Goal: Browse casually: Explore the website without a specific task or goal

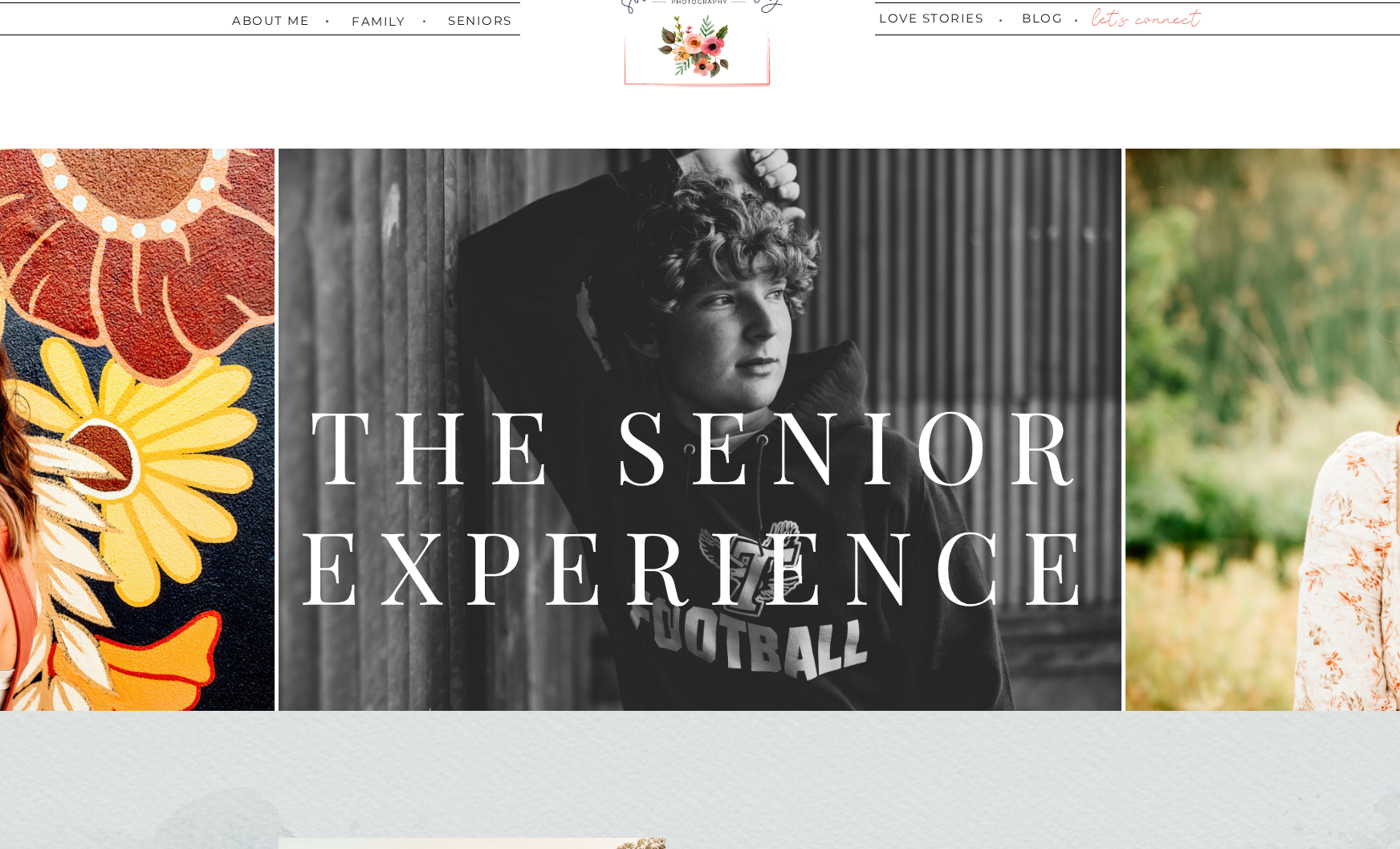
scroll to position [109, 0]
click at [1232, 556] on h2 "The Senior experience" at bounding box center [700, 496] width 1264 height 227
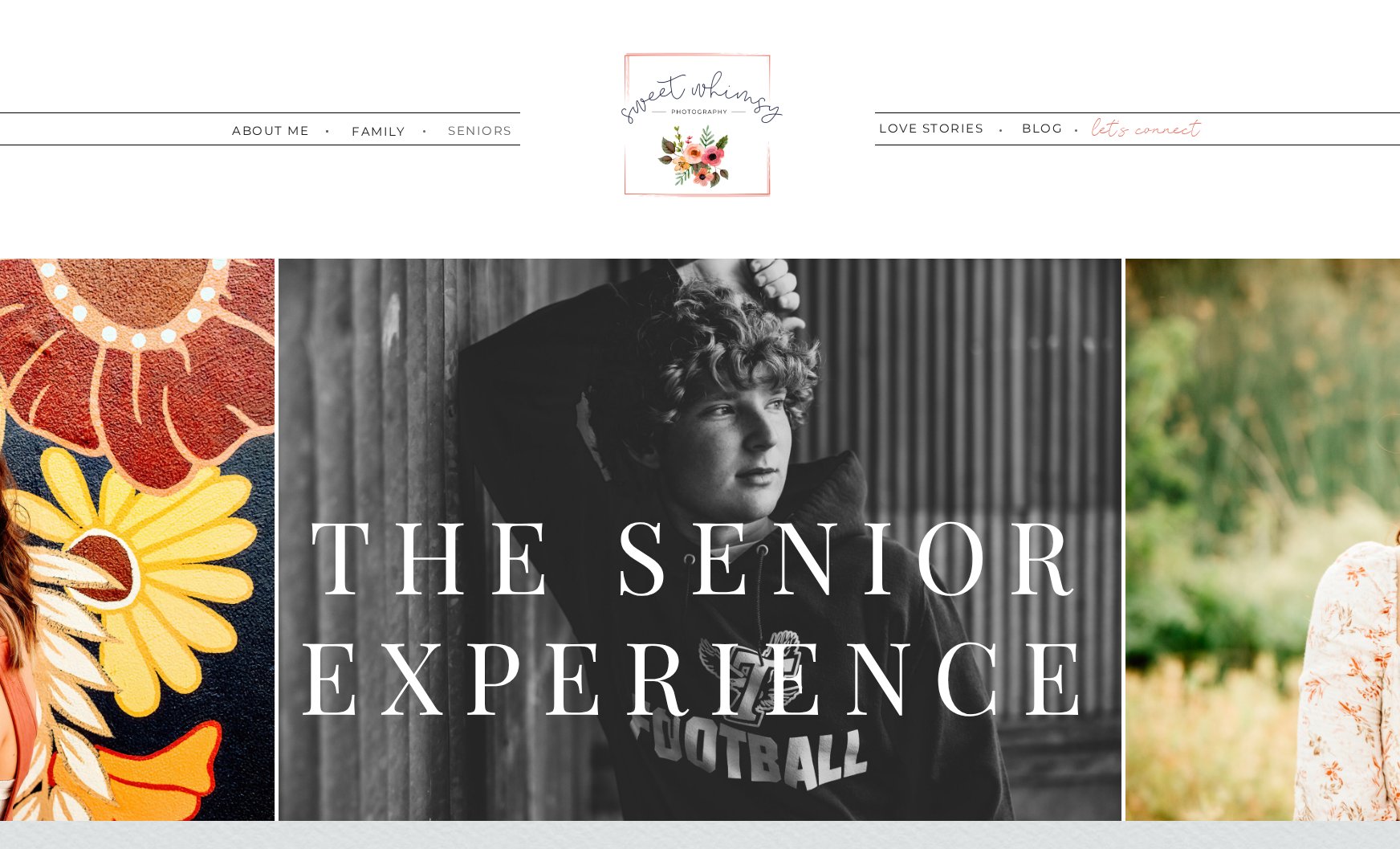
click at [485, 130] on nav "seniors" at bounding box center [476, 130] width 57 height 10
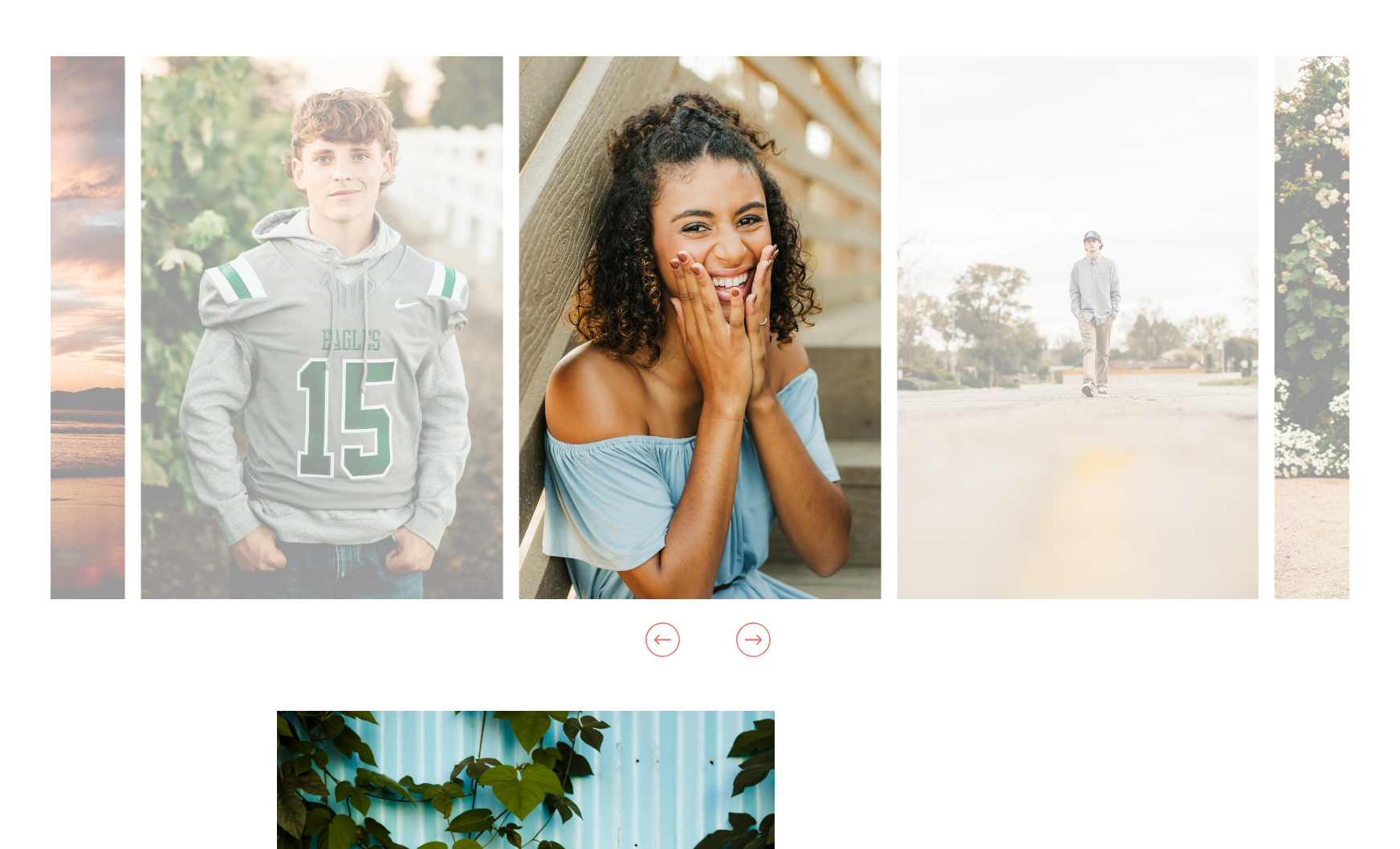
scroll to position [1688, 0]
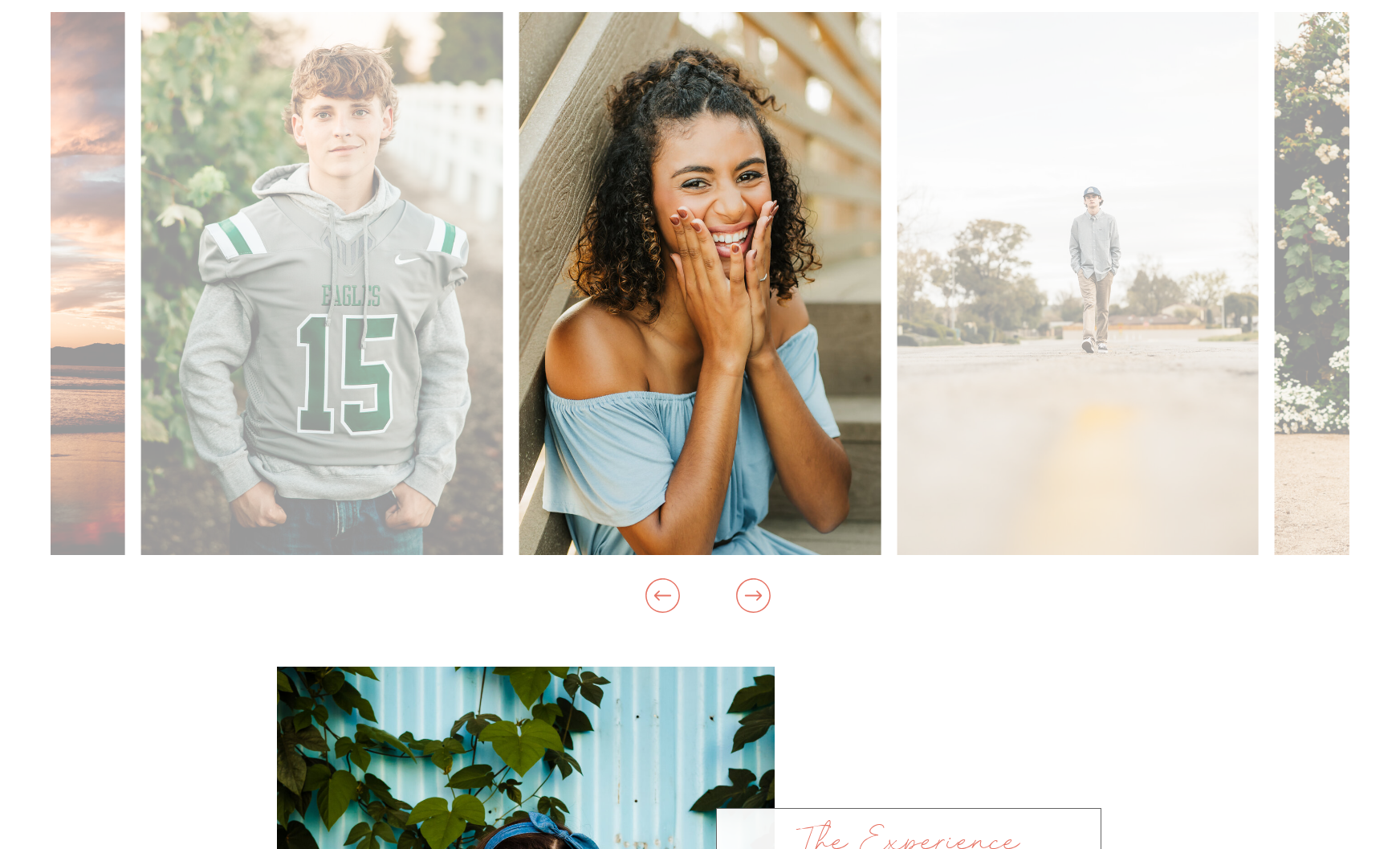
click at [757, 601] on icon at bounding box center [753, 595] width 41 height 52
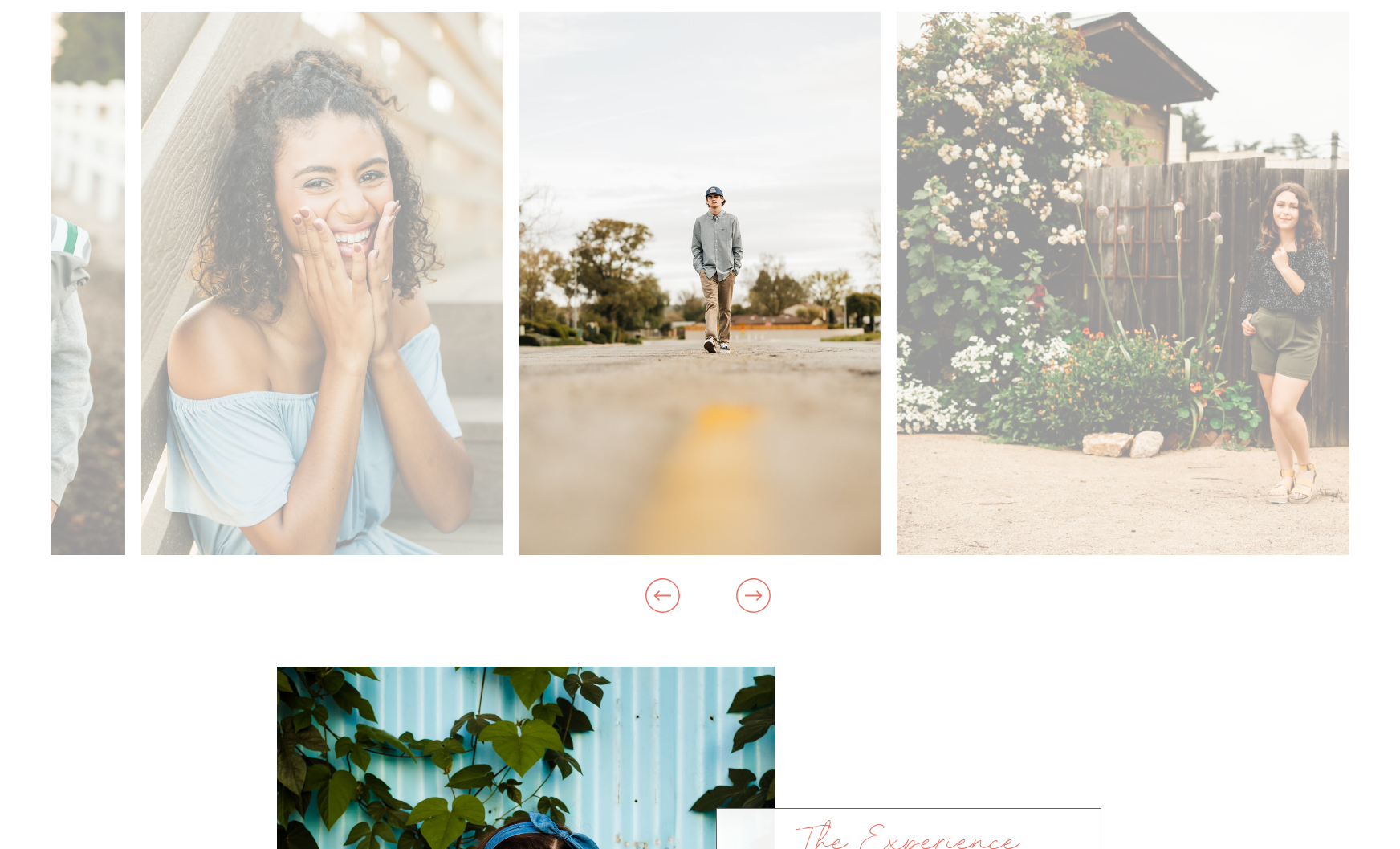
click at [751, 602] on icon at bounding box center [753, 595] width 41 height 52
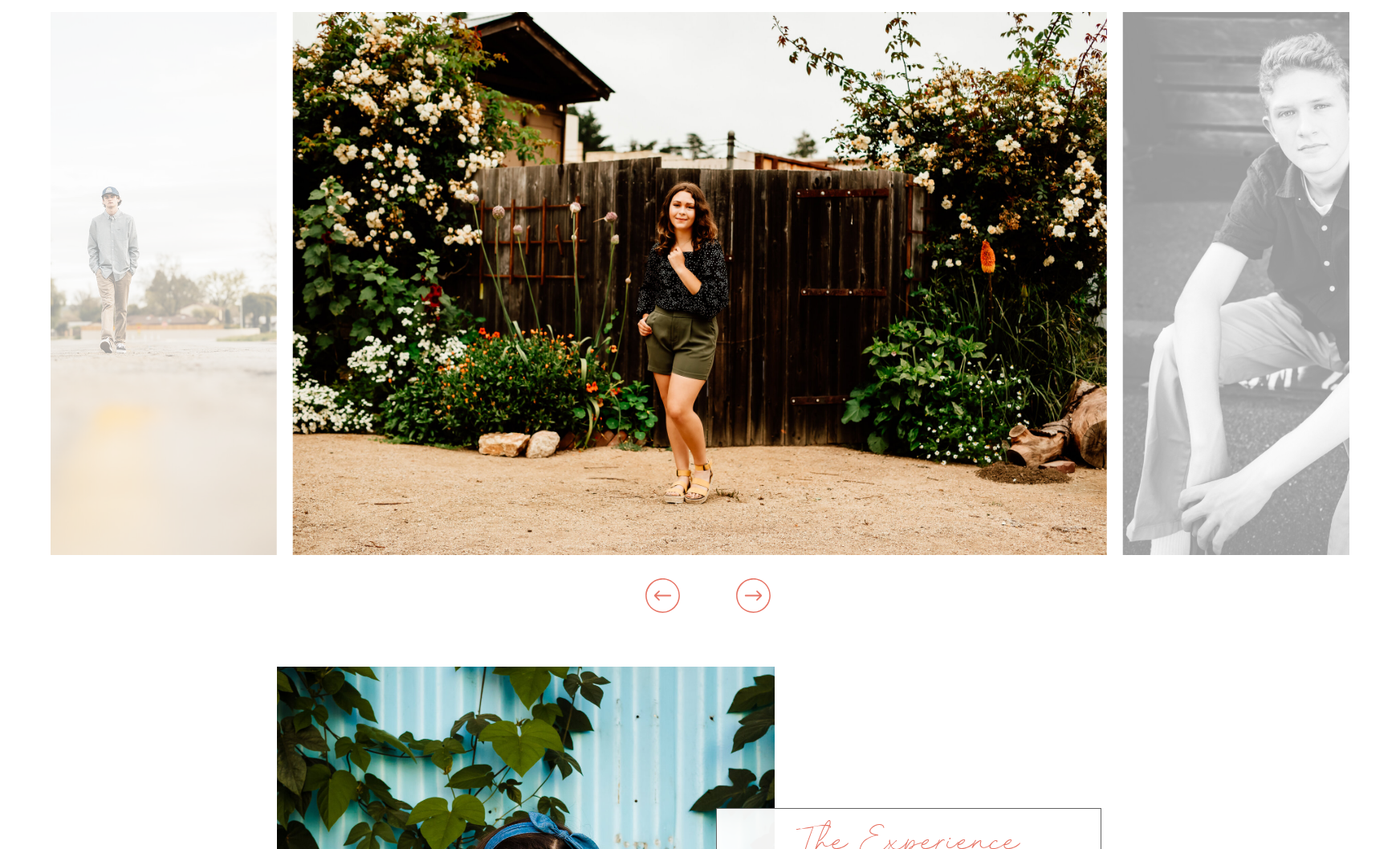
click at [751, 602] on icon at bounding box center [753, 595] width 41 height 52
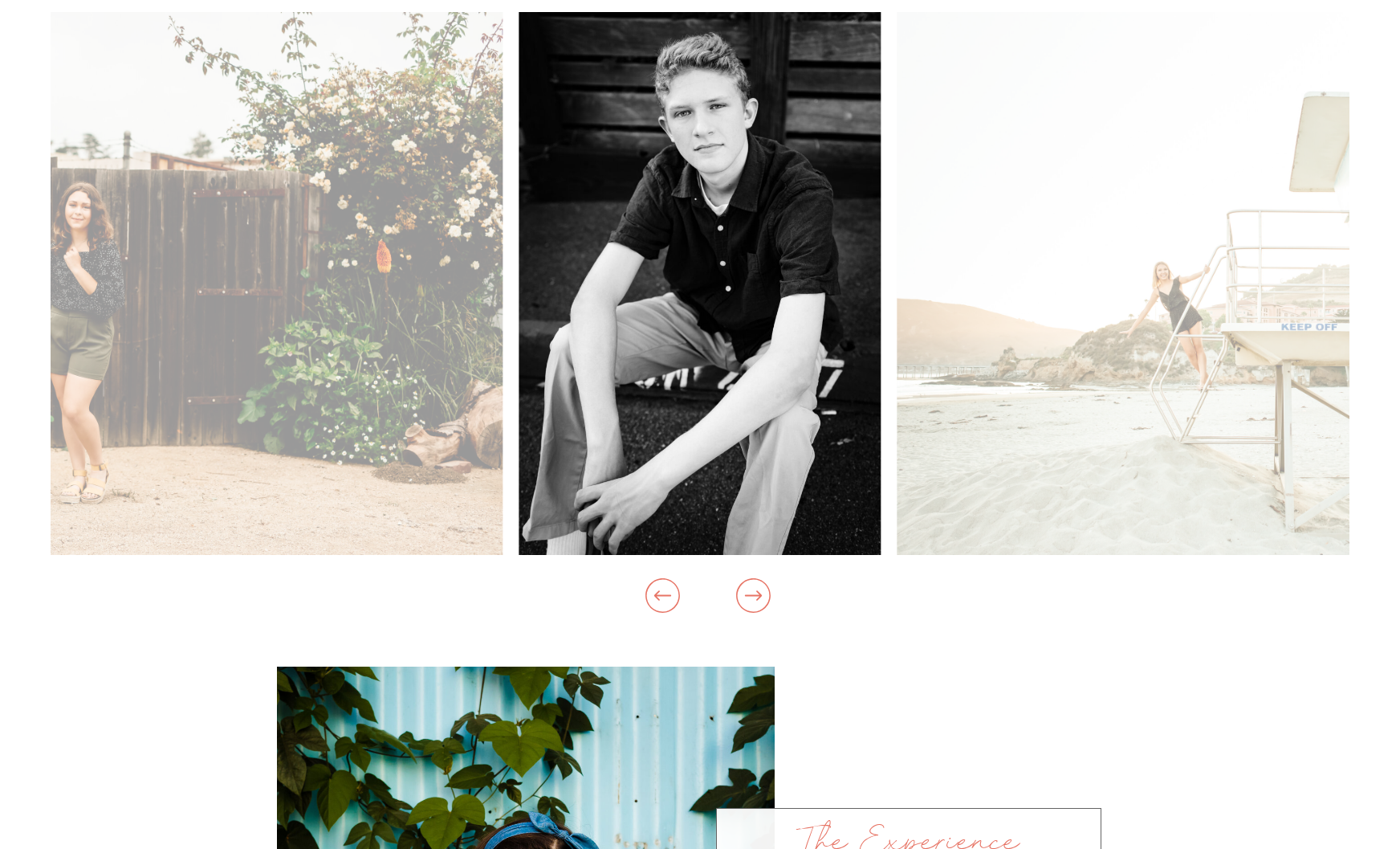
click at [751, 602] on icon at bounding box center [753, 595] width 41 height 52
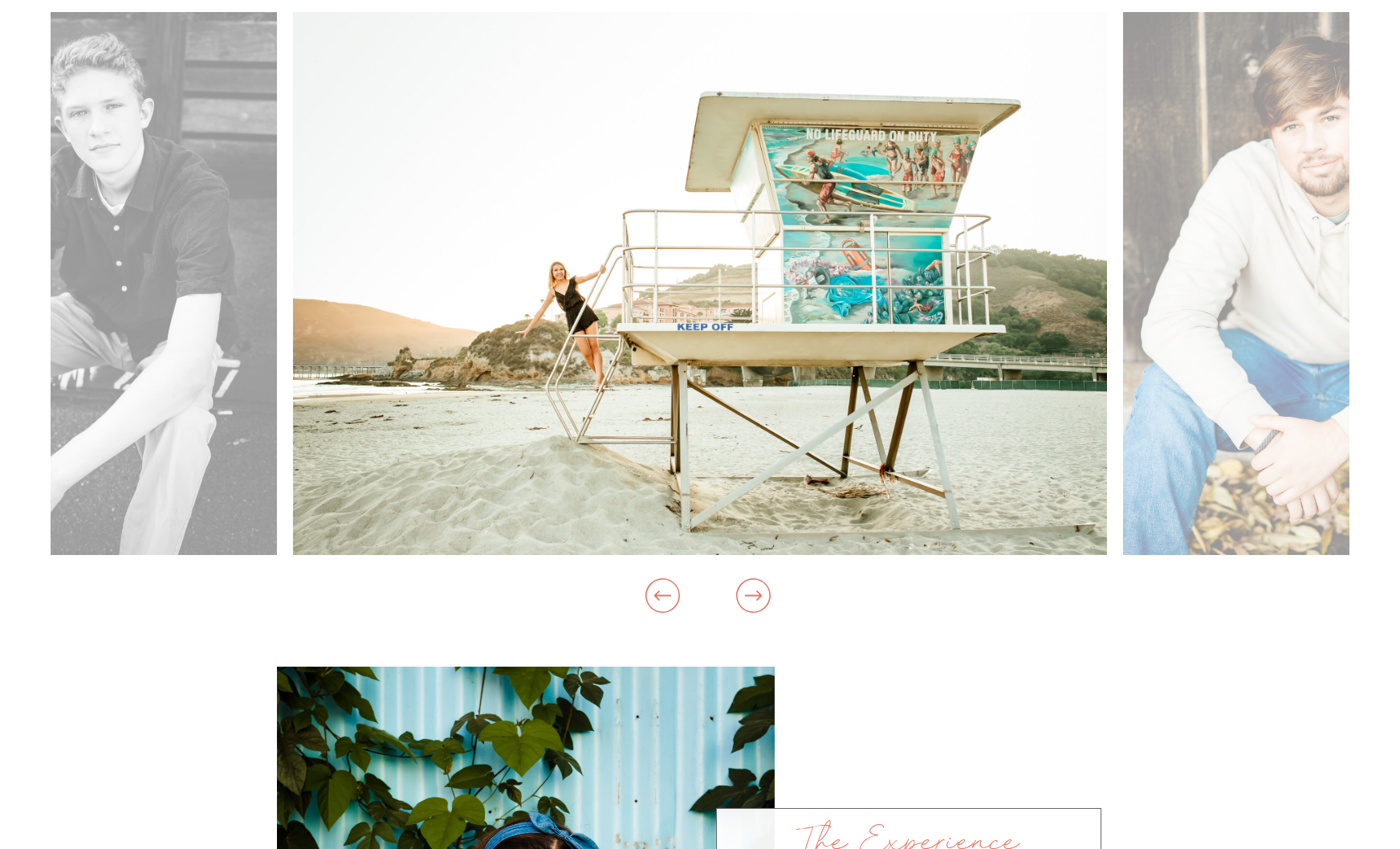
click at [754, 598] on icon at bounding box center [753, 595] width 41 height 52
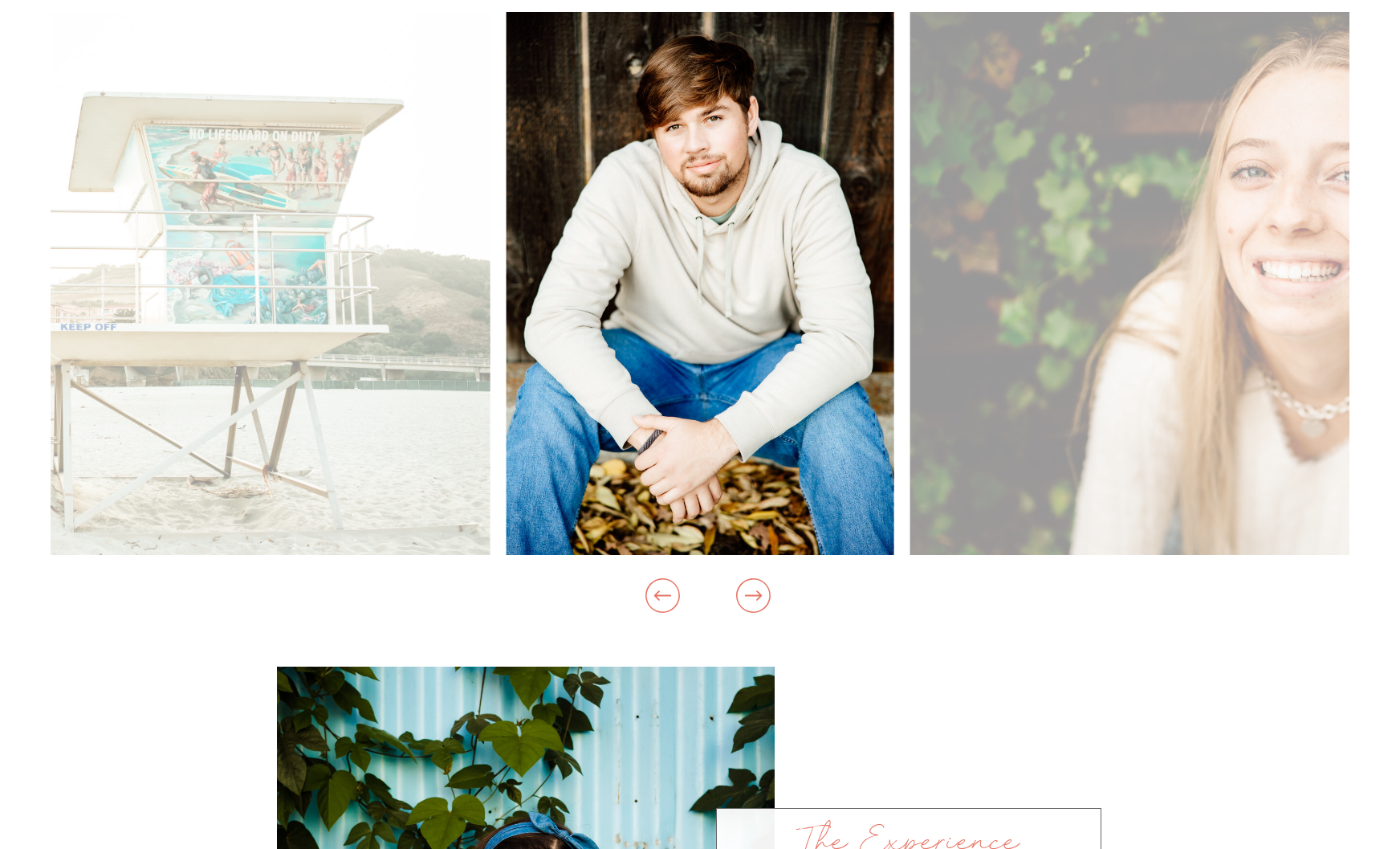
click at [754, 598] on icon at bounding box center [753, 595] width 41 height 52
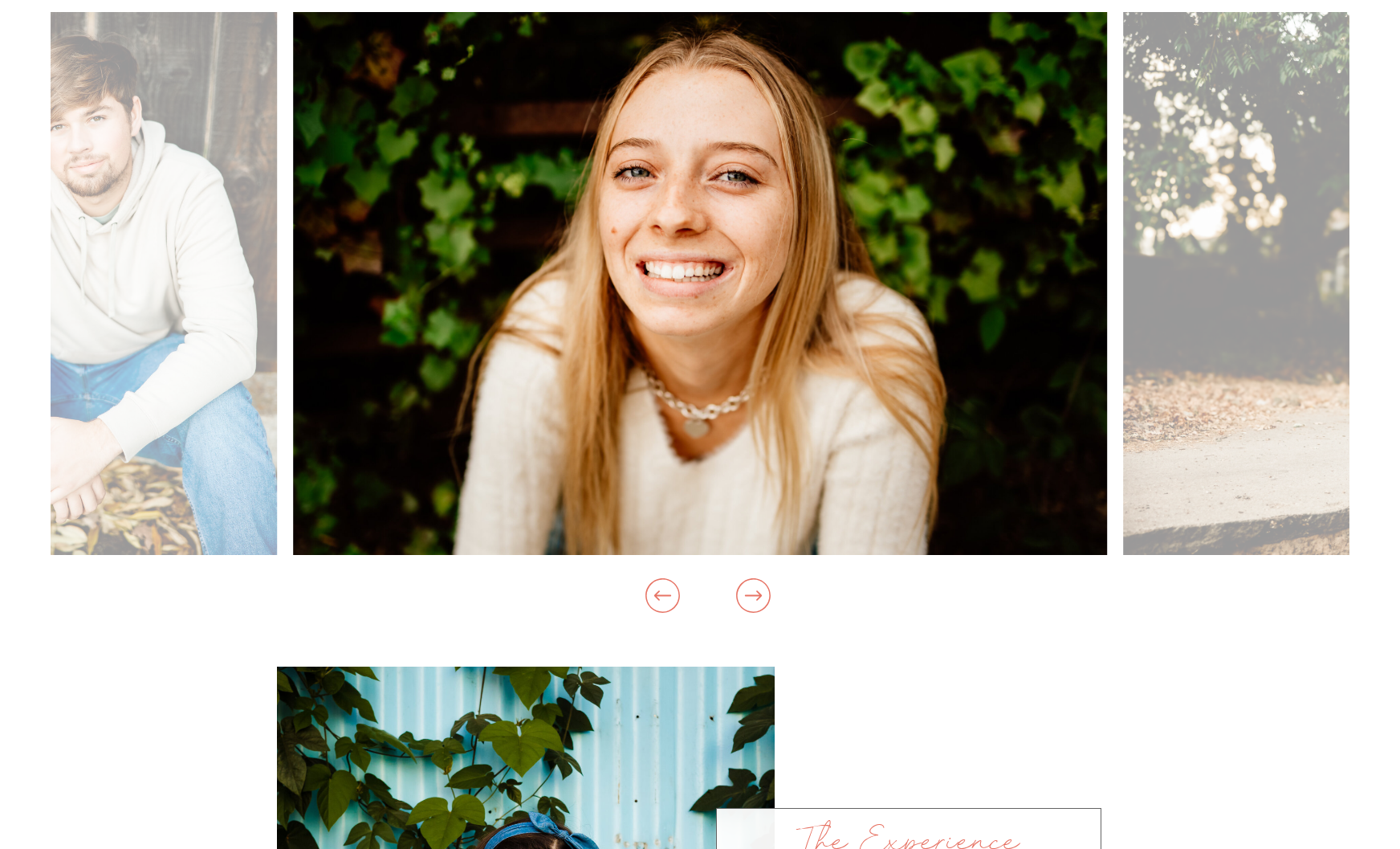
click at [754, 598] on icon at bounding box center [753, 595] width 41 height 52
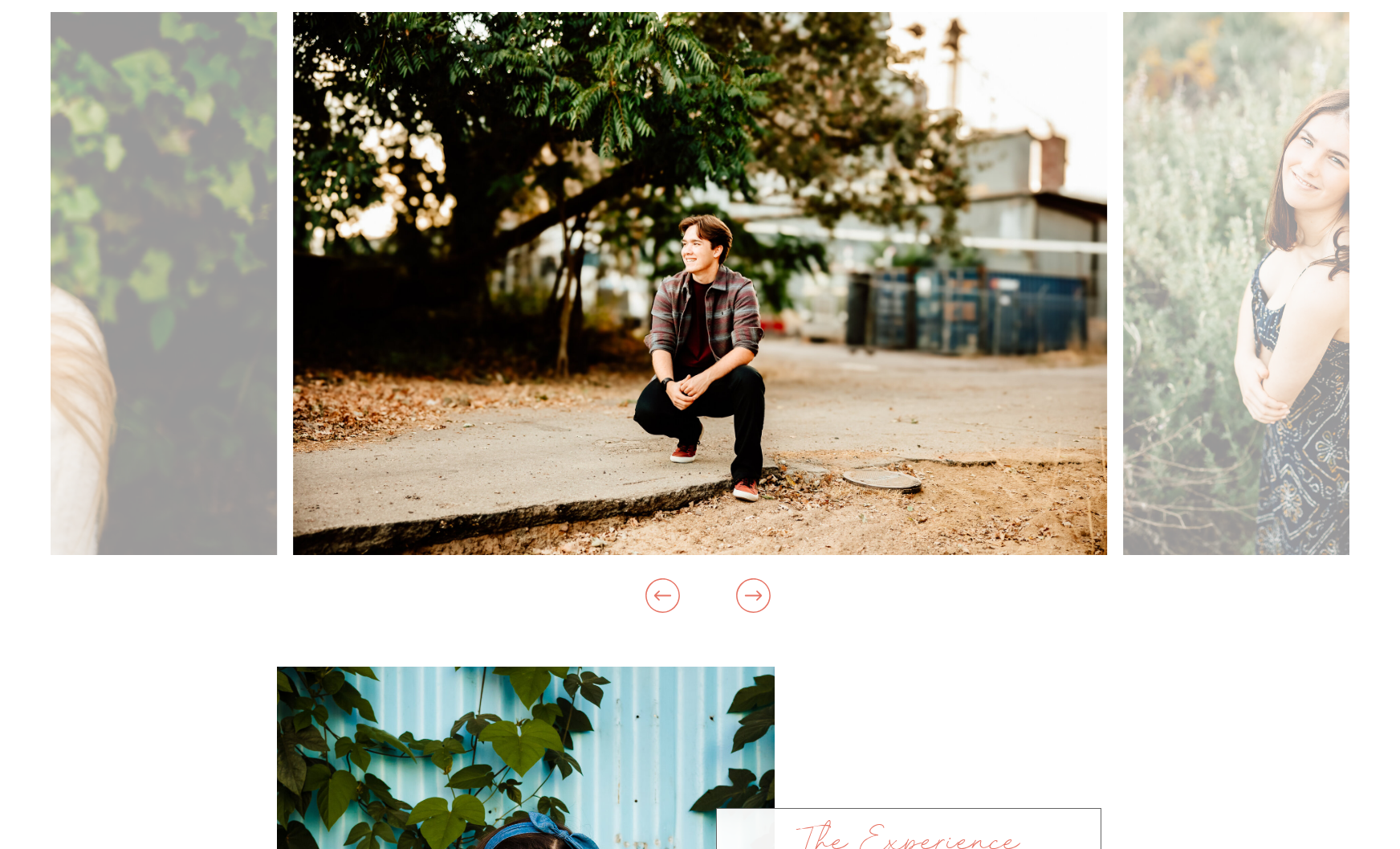
click at [754, 598] on icon at bounding box center [753, 595] width 41 height 52
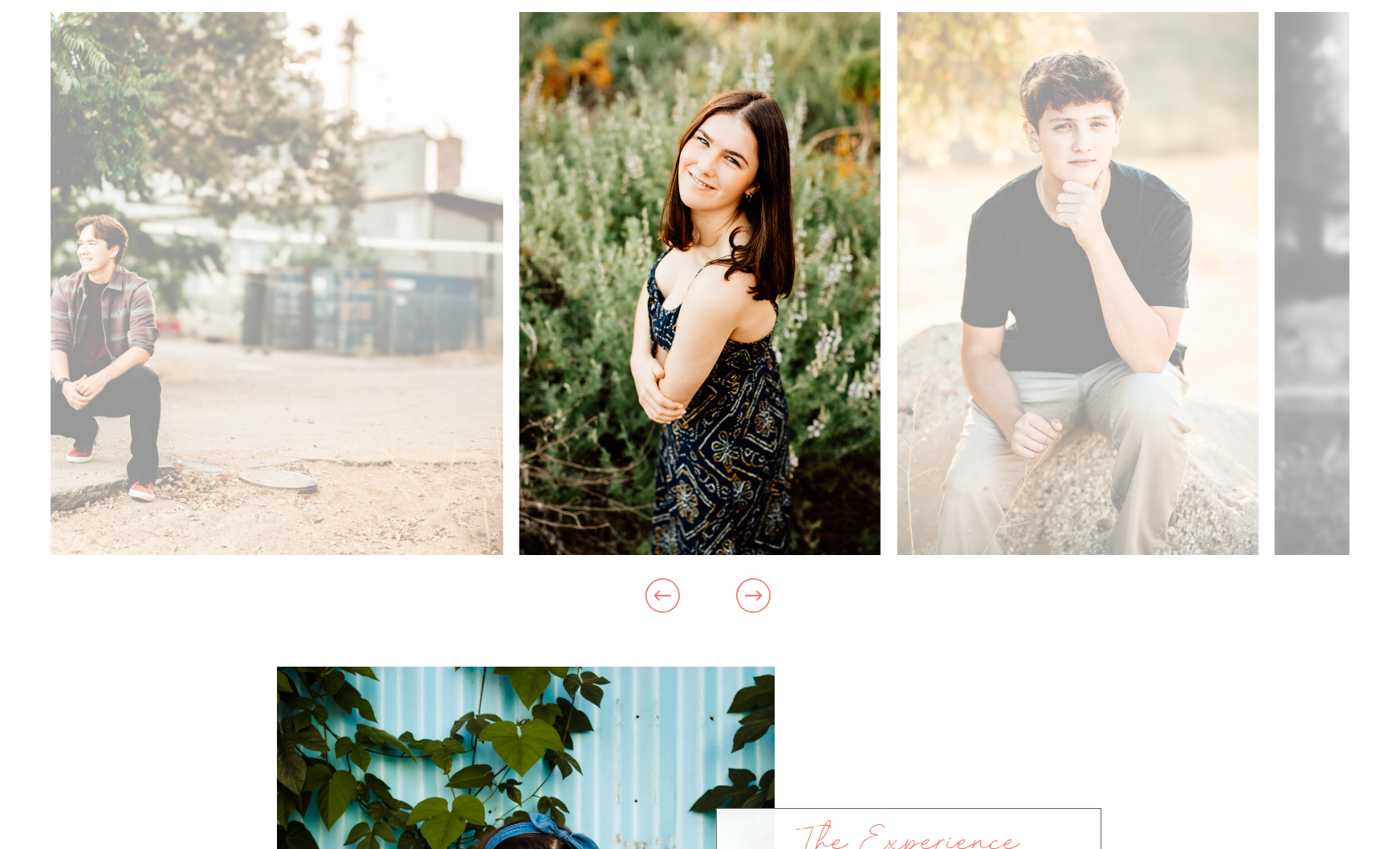
click at [754, 598] on icon at bounding box center [753, 595] width 41 height 52
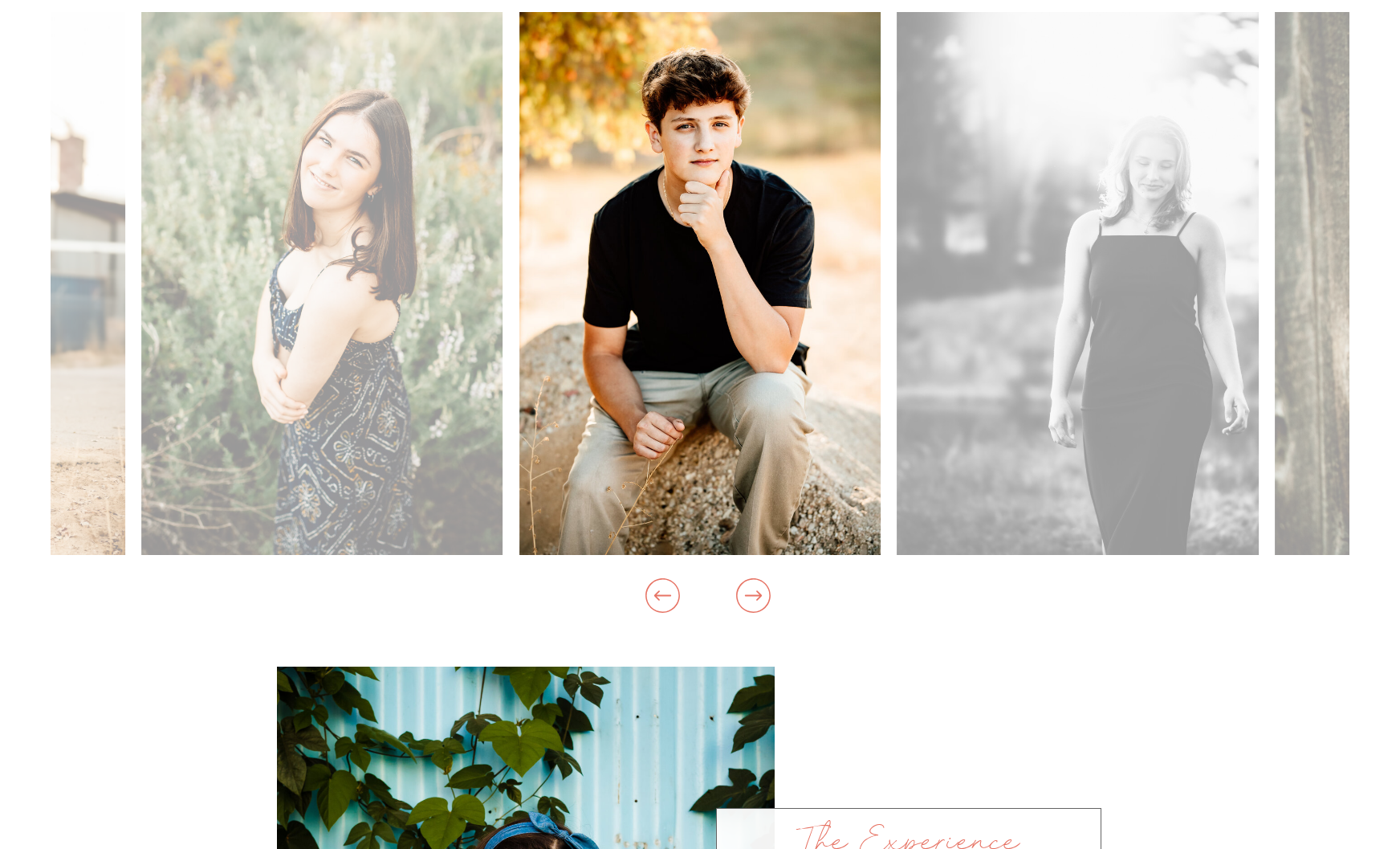
click at [754, 598] on icon at bounding box center [753, 595] width 41 height 52
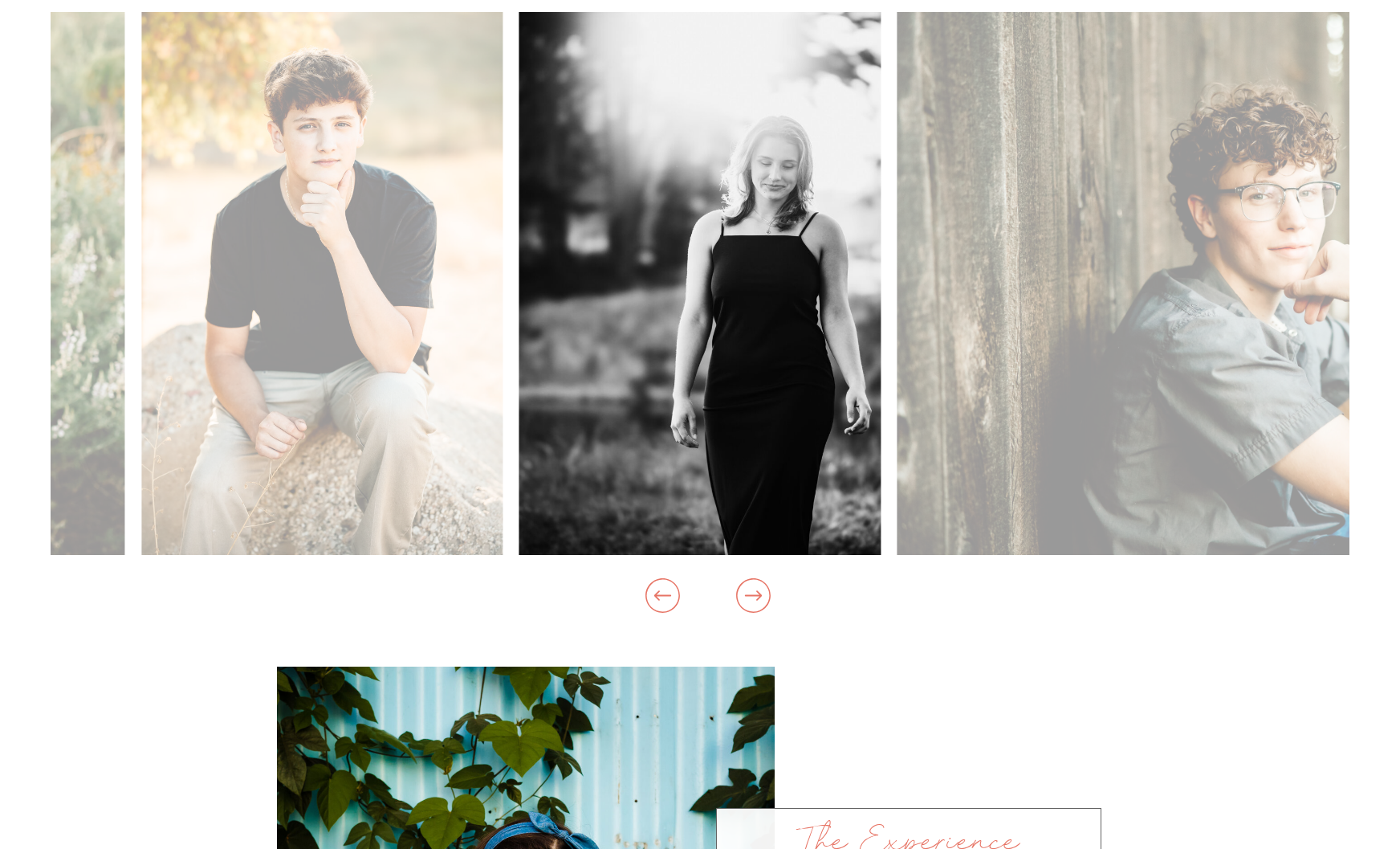
click at [754, 599] on icon at bounding box center [753, 595] width 41 height 52
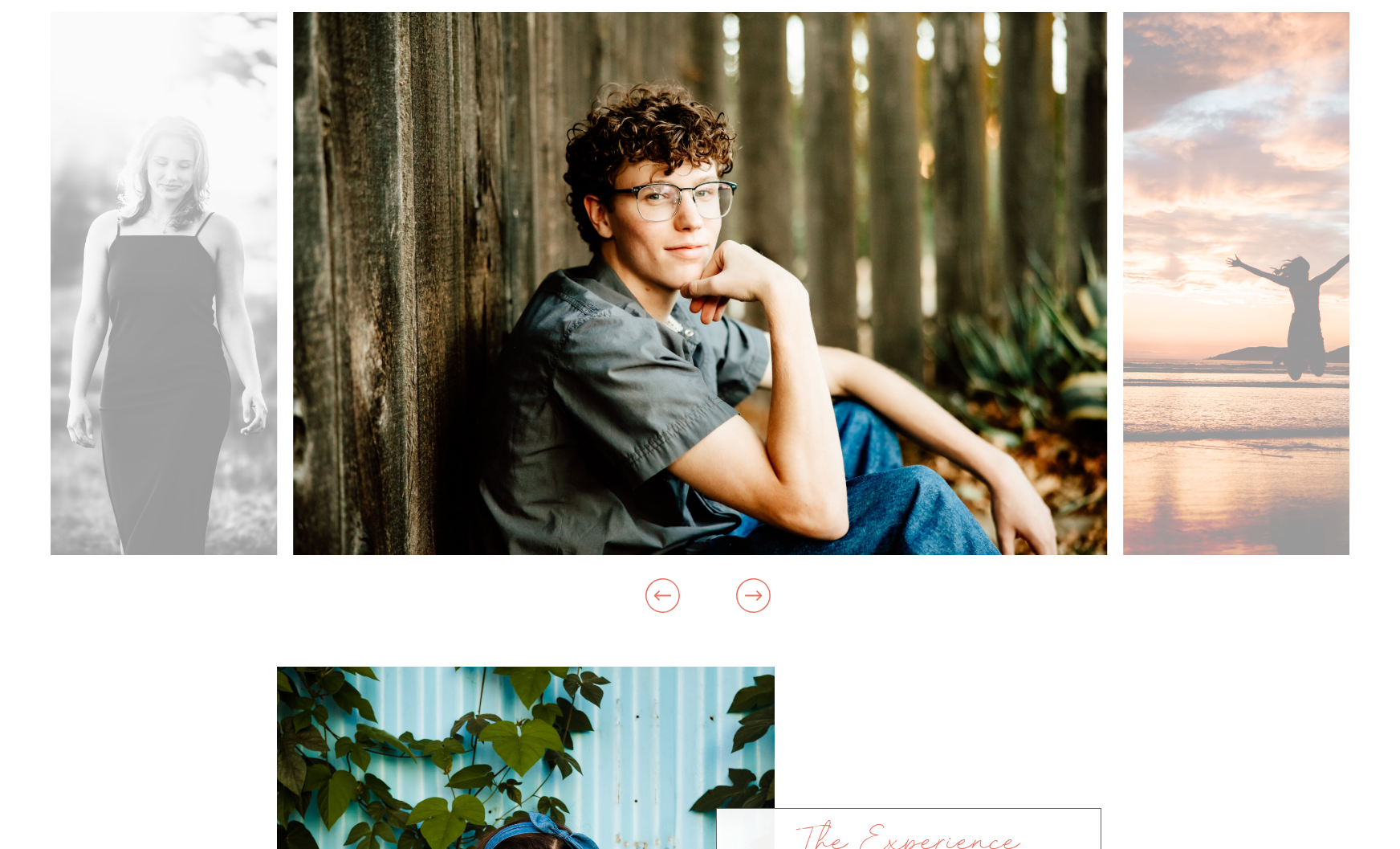
click at [754, 599] on icon at bounding box center [753, 595] width 41 height 52
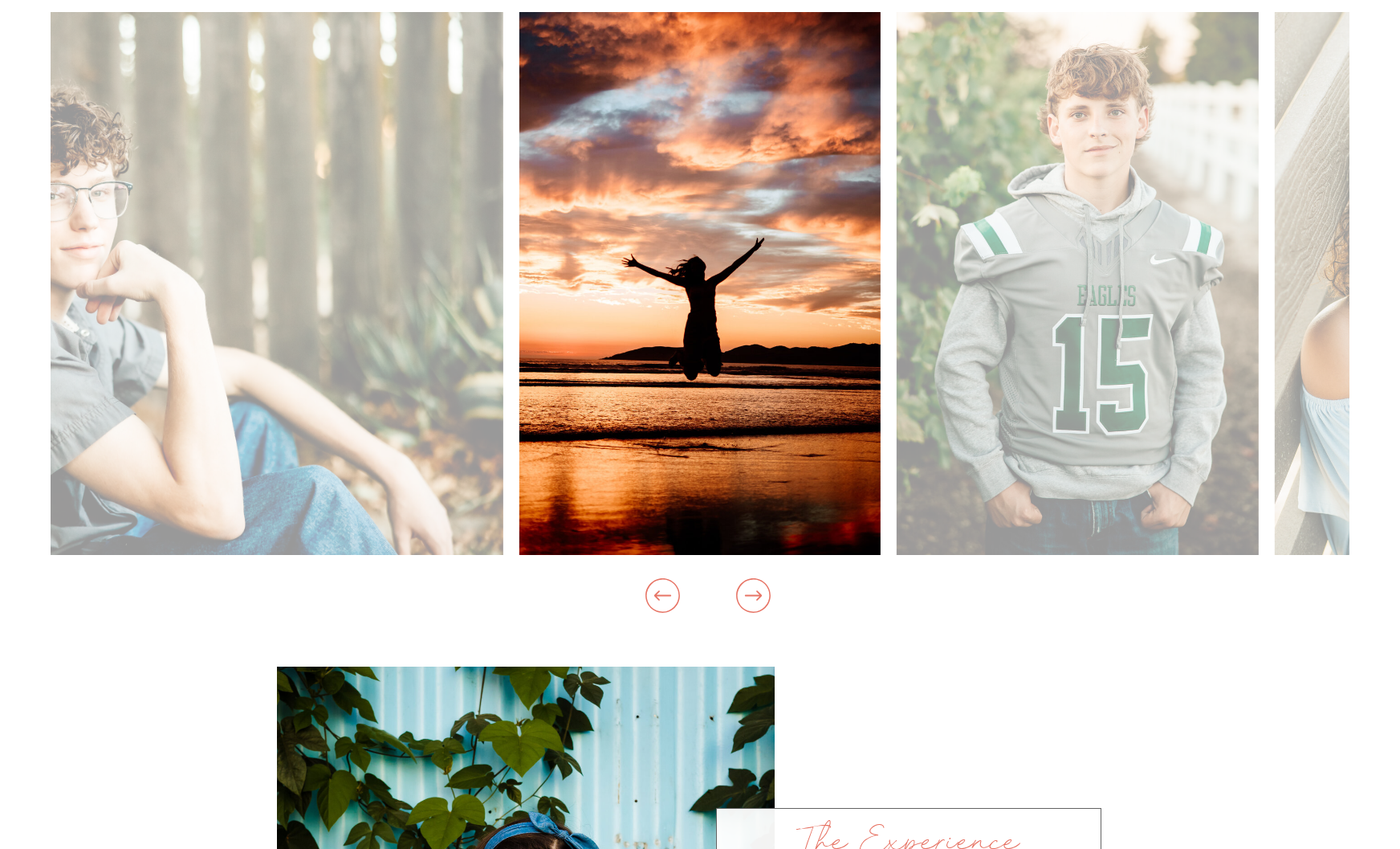
click at [754, 599] on icon at bounding box center [753, 595] width 41 height 52
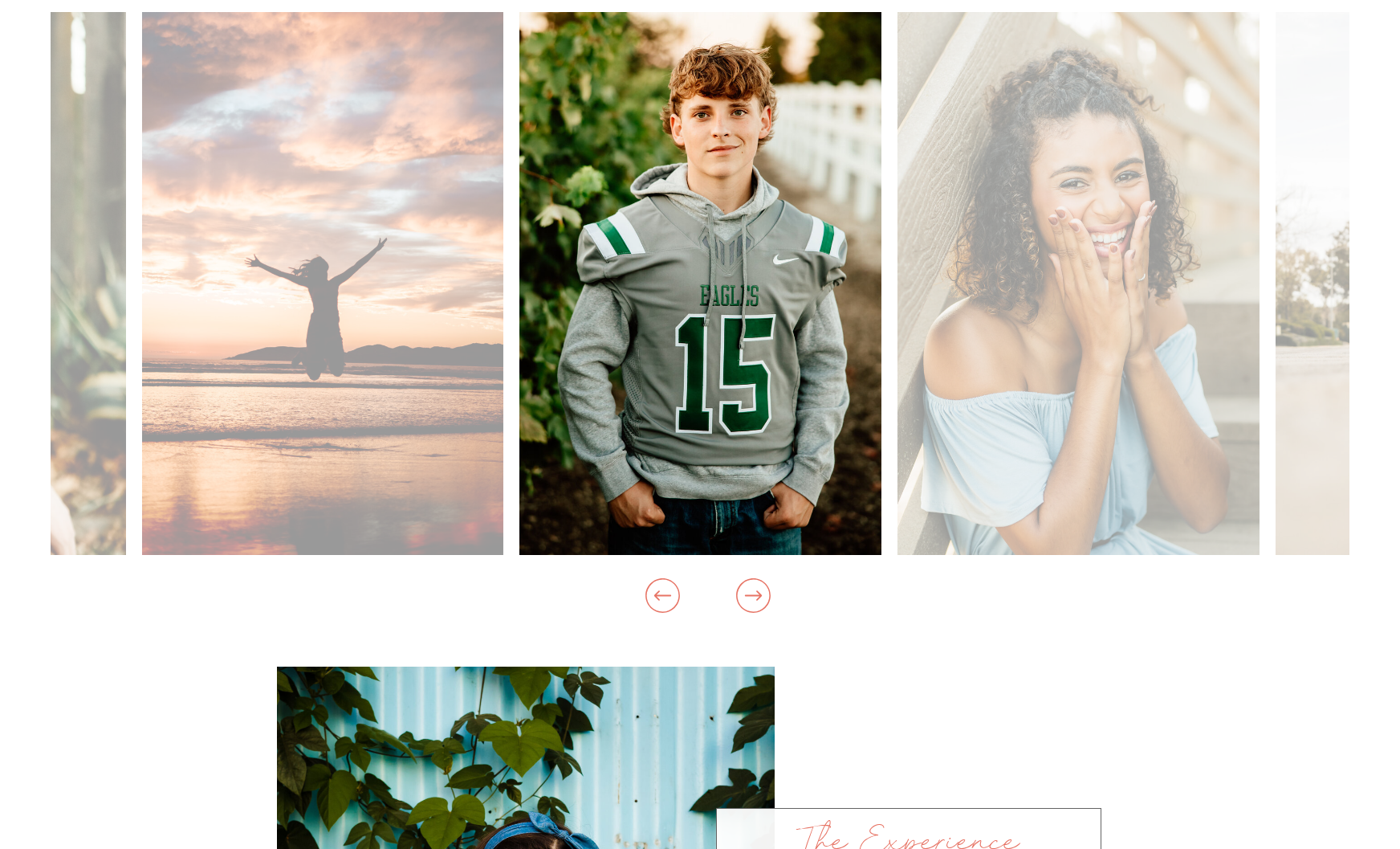
click at [754, 599] on icon at bounding box center [753, 595] width 41 height 52
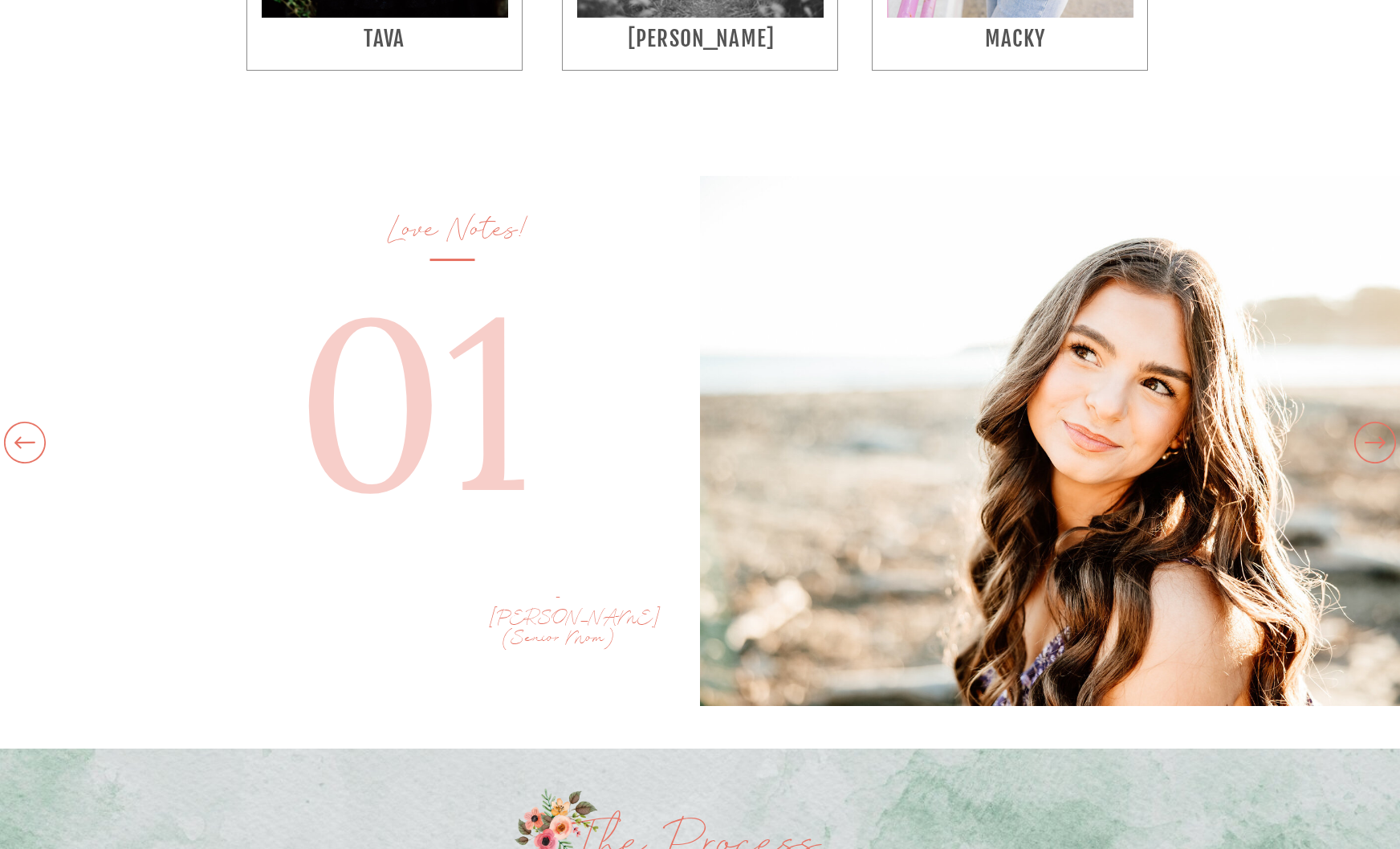
scroll to position [3585, 0]
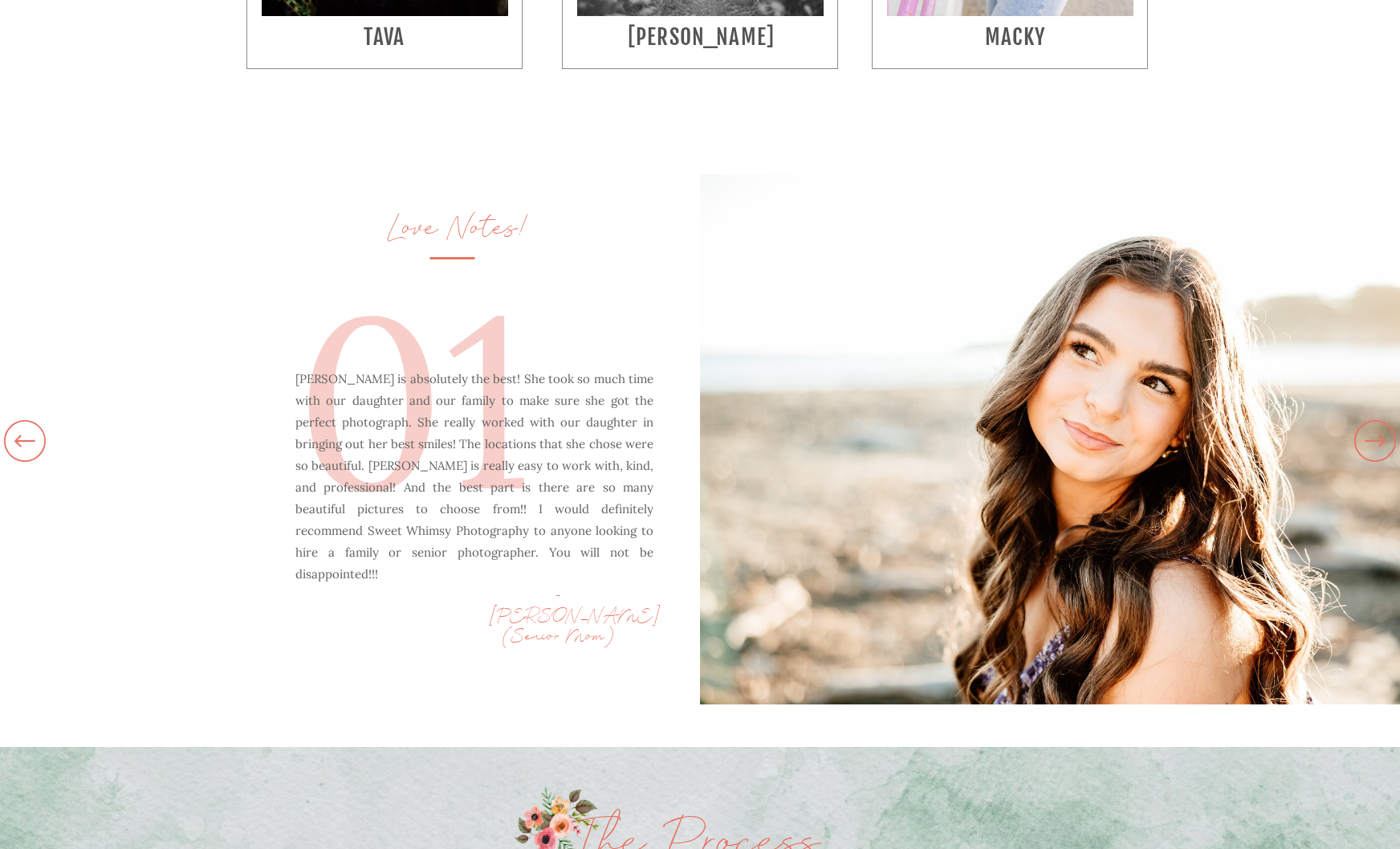
click at [1375, 434] on icon at bounding box center [1374, 440] width 49 height 56
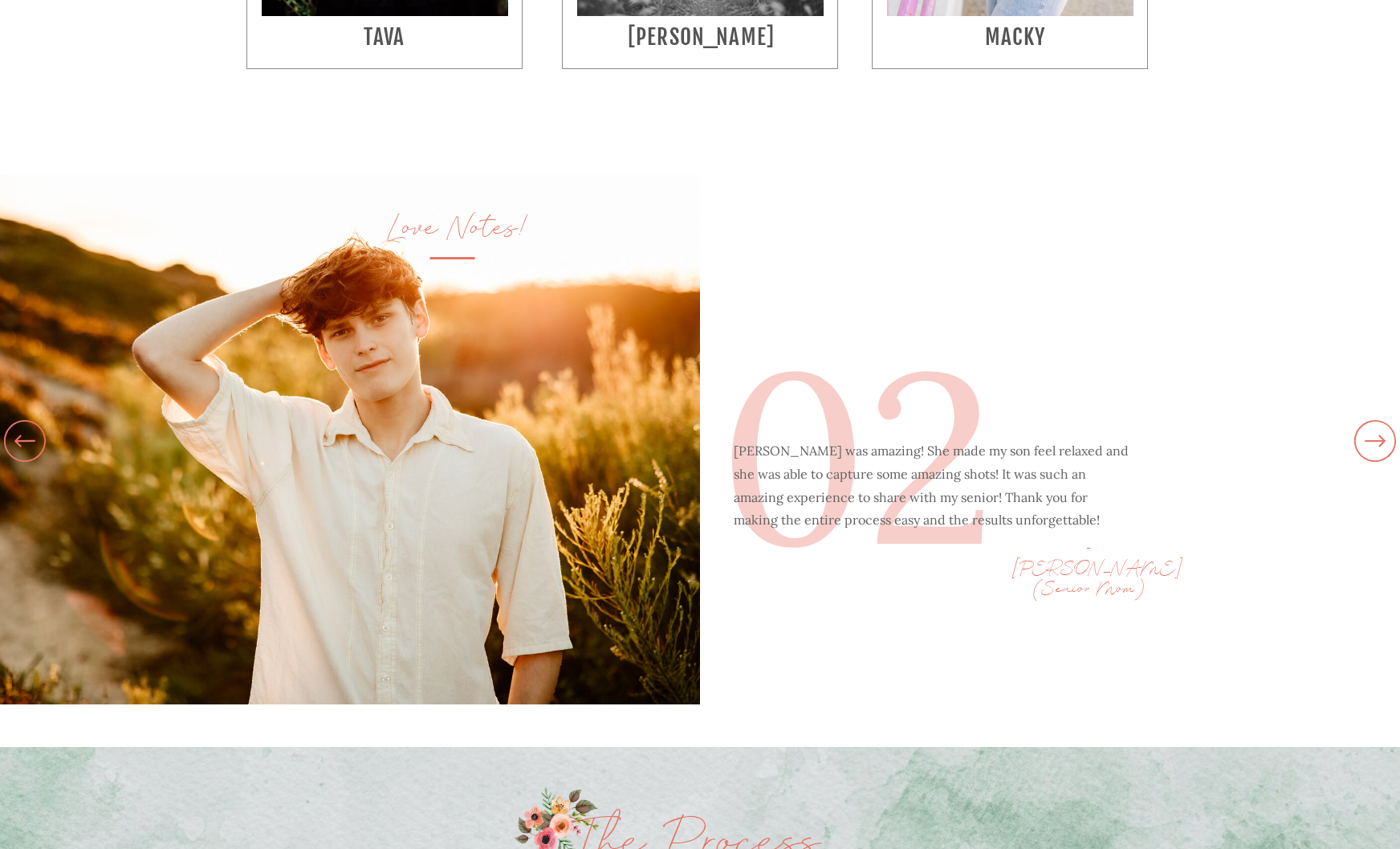
click at [1375, 434] on icon at bounding box center [1374, 440] width 49 height 56
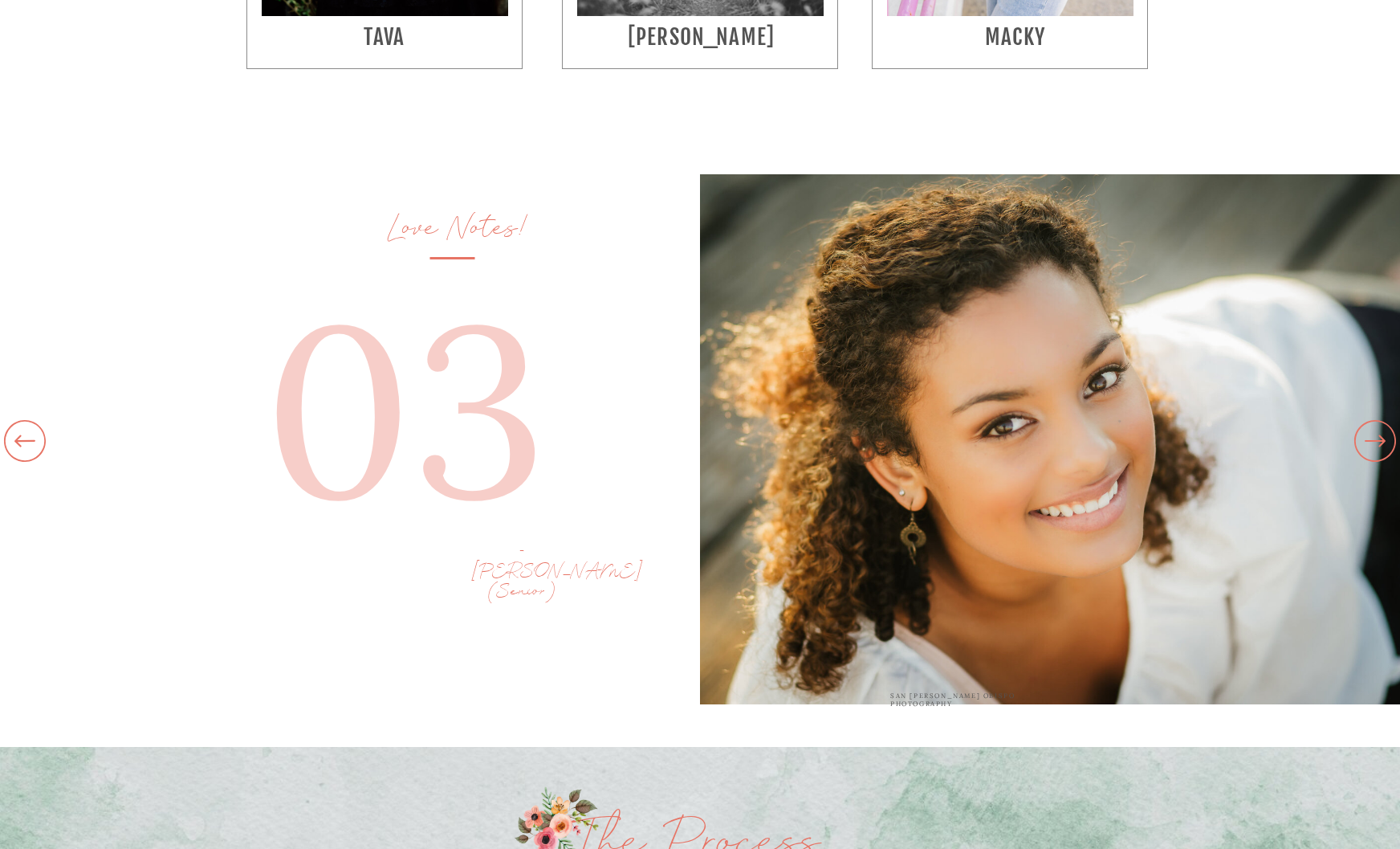
click at [1375, 434] on icon at bounding box center [1374, 440] width 49 height 56
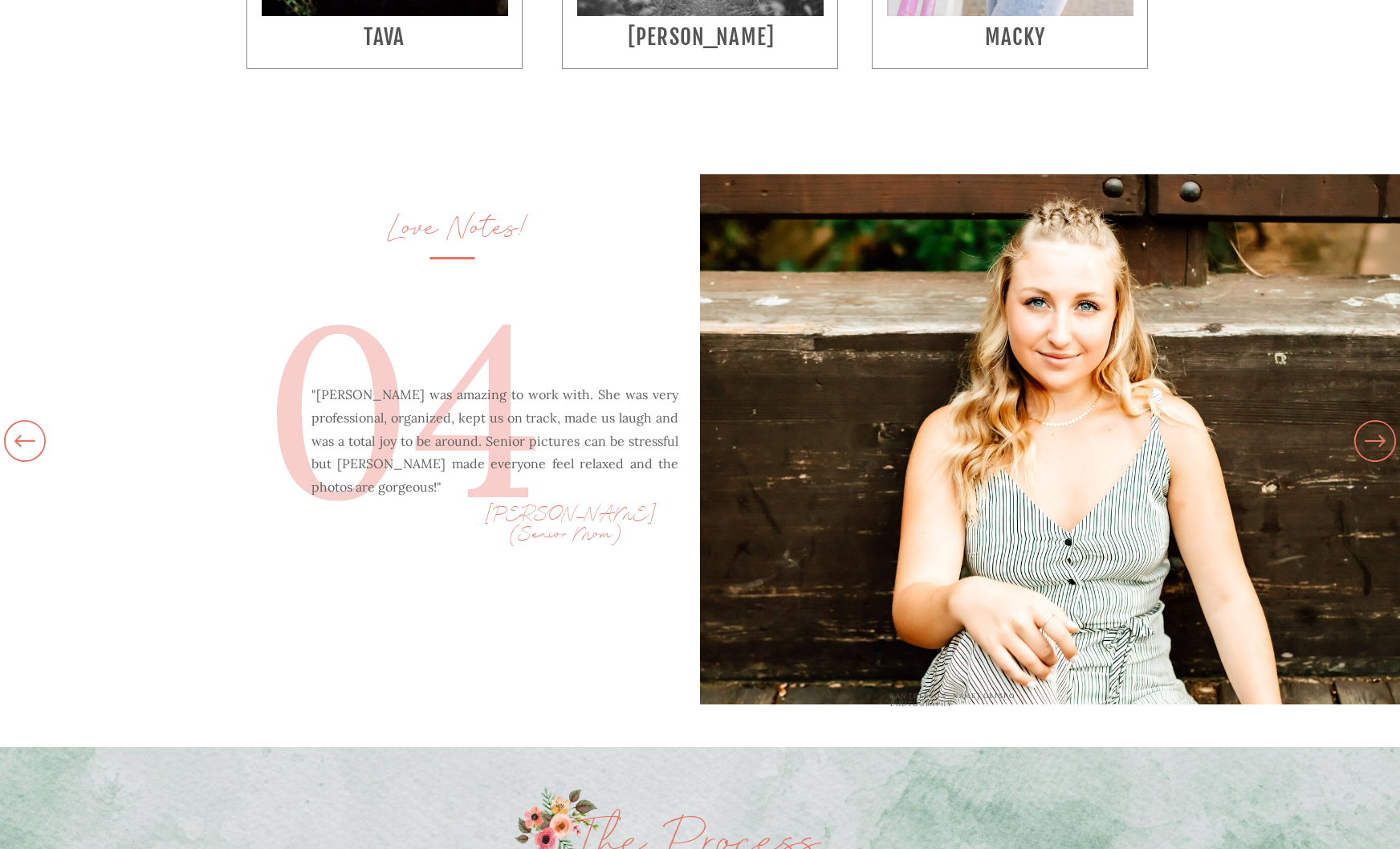
click at [1375, 434] on icon at bounding box center [1374, 440] width 49 height 56
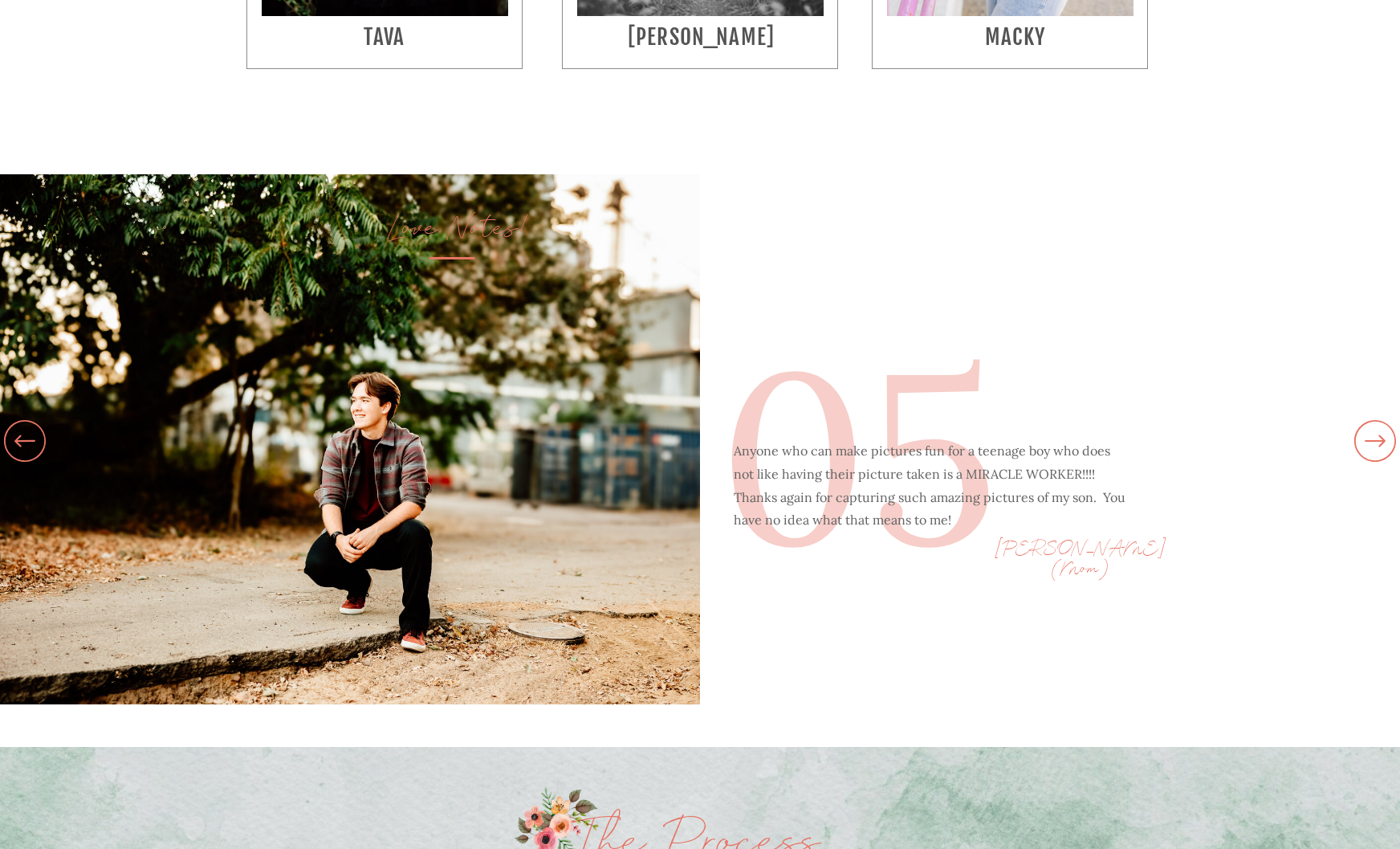
click at [1375, 434] on icon at bounding box center [1374, 440] width 49 height 56
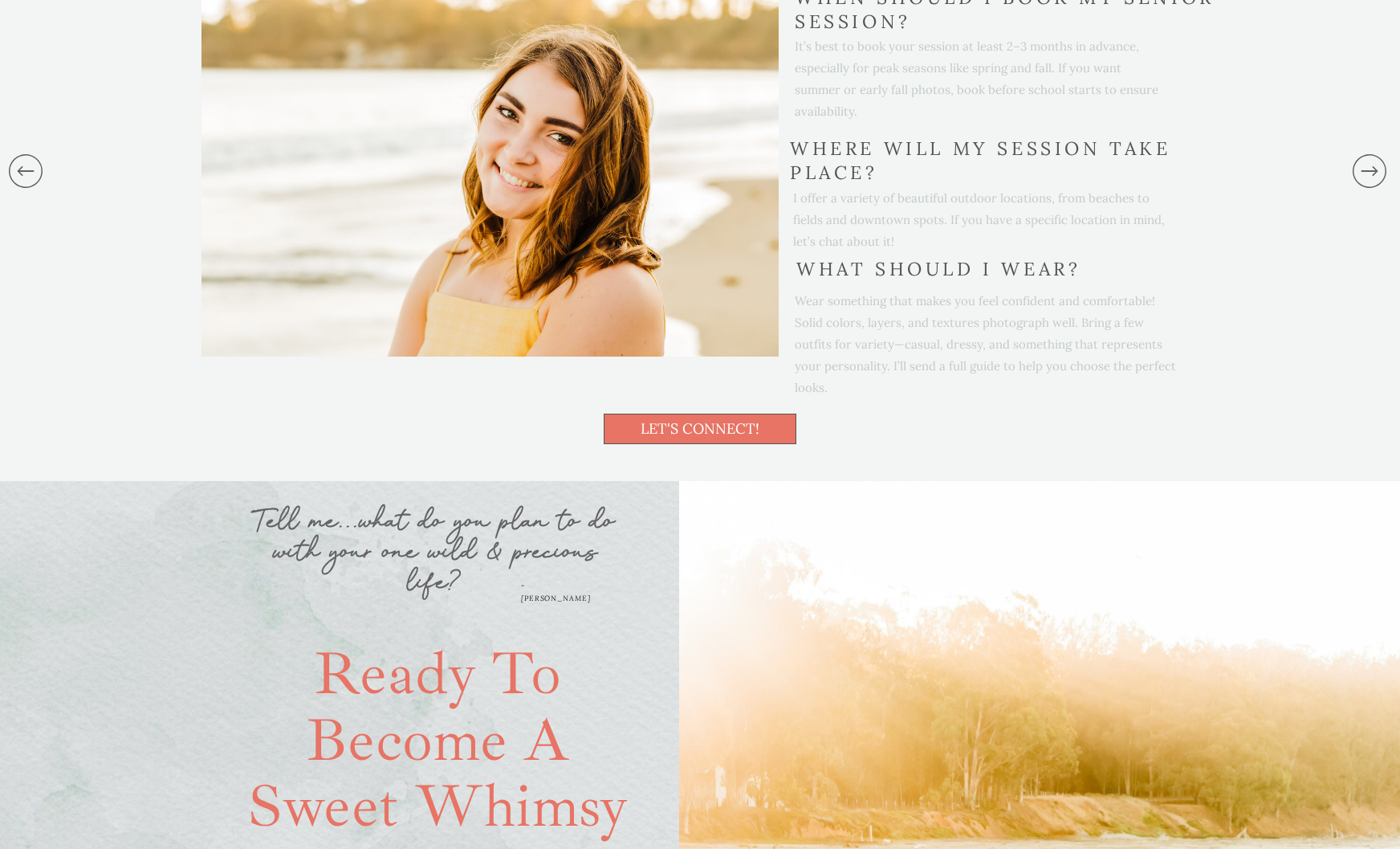
scroll to position [4935, 0]
